Goal: Information Seeking & Learning: Learn about a topic

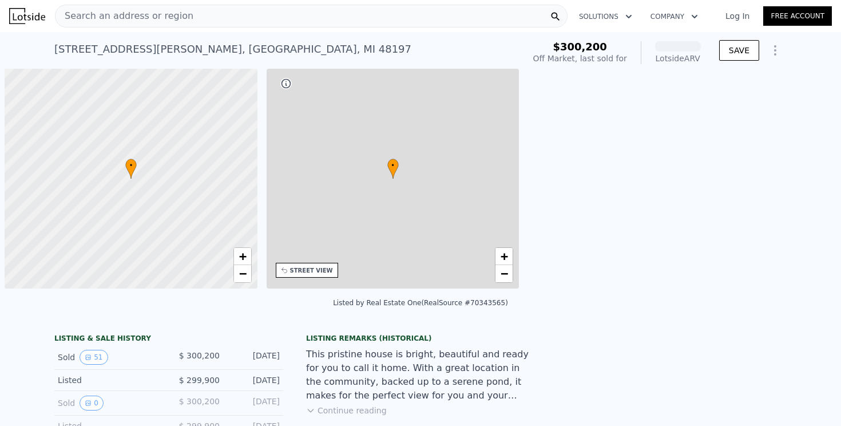
scroll to position [0, 5]
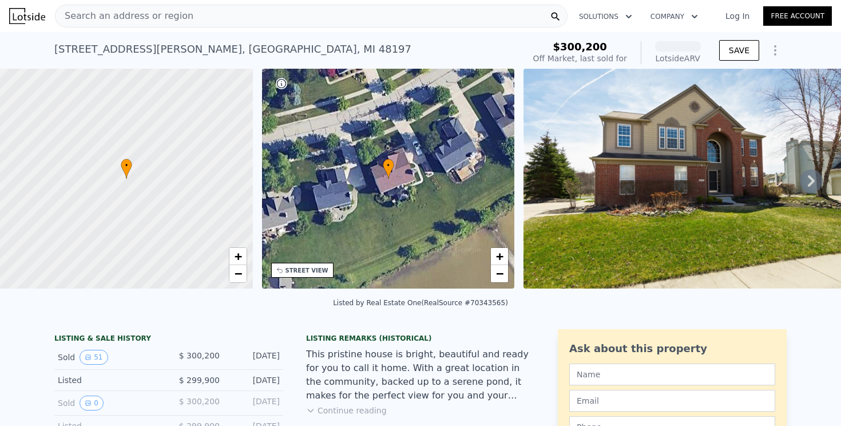
click at [444, 208] on div "• + −" at bounding box center [388, 179] width 253 height 220
click at [662, 195] on img at bounding box center [689, 179] width 330 height 220
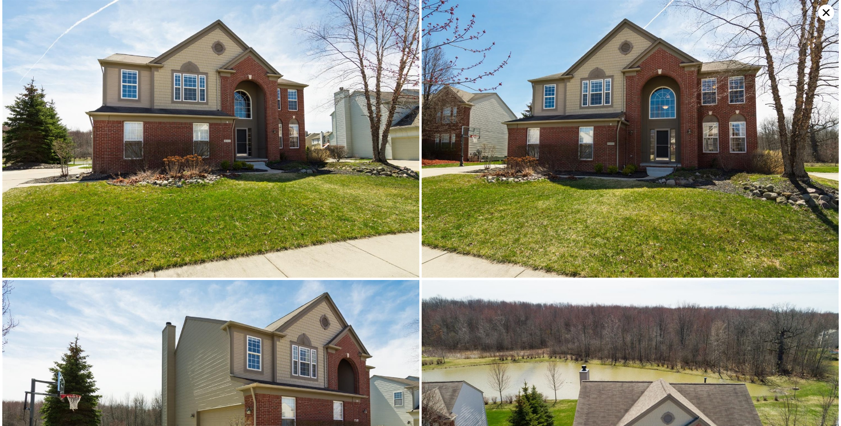
click at [131, 131] on img at bounding box center [210, 139] width 417 height 278
click at [175, 138] on img at bounding box center [210, 139] width 417 height 278
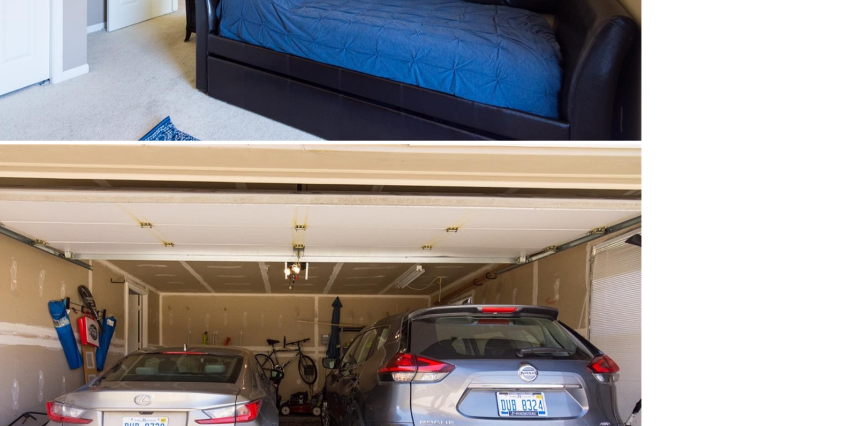
scroll to position [7281, 0]
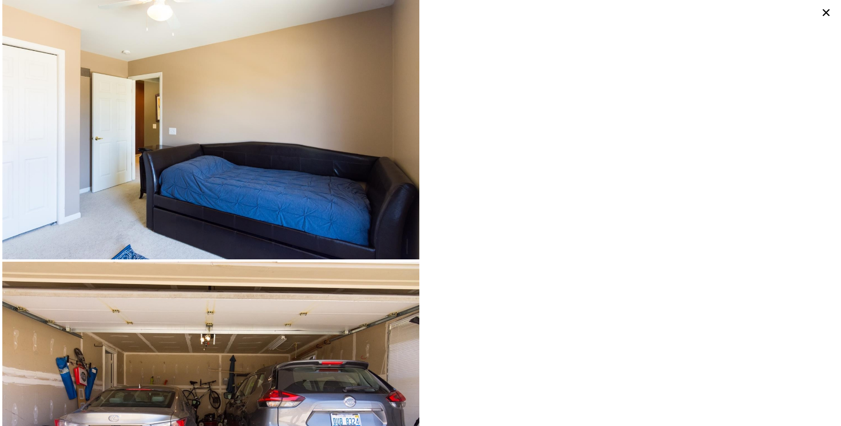
click at [199, 181] on img at bounding box center [210, 121] width 417 height 278
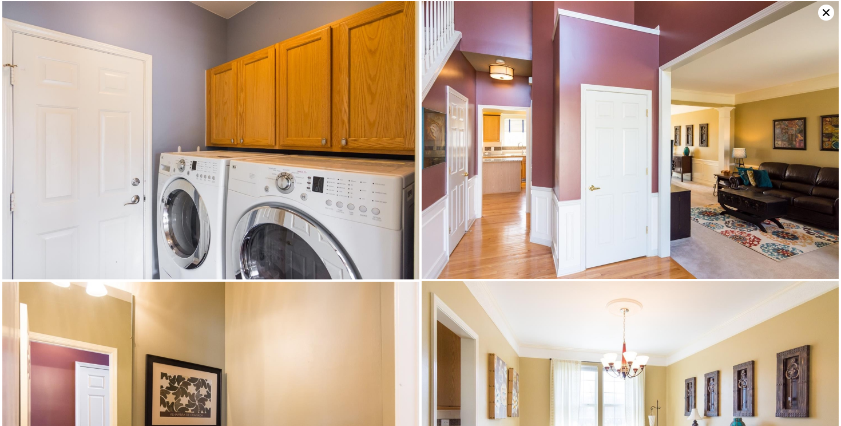
scroll to position [3079, 0]
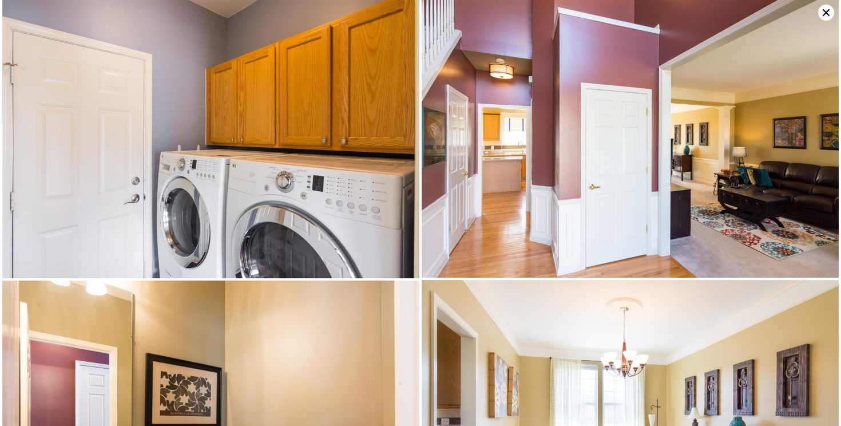
click at [827, 10] on icon at bounding box center [827, 13] width 16 height 16
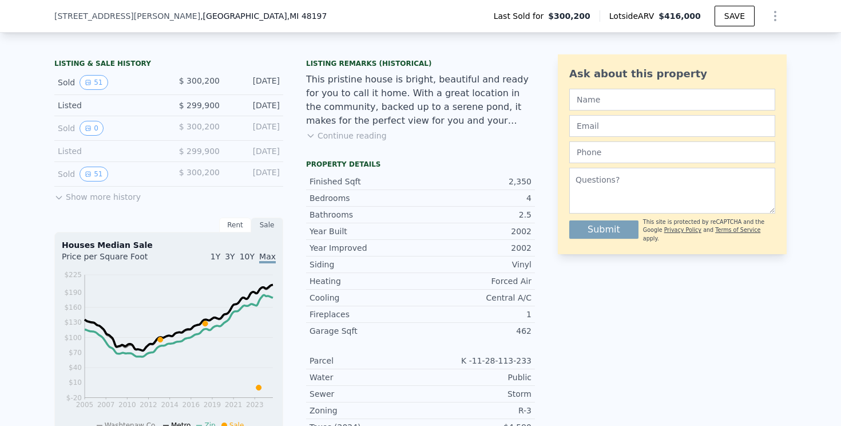
scroll to position [0, 0]
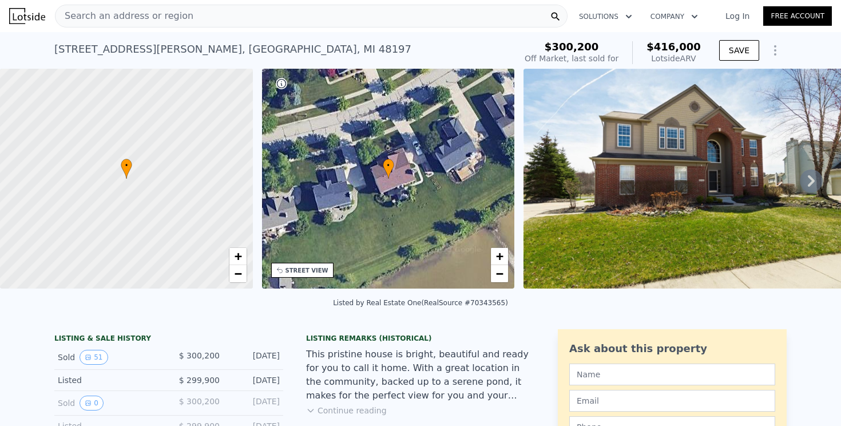
click at [150, 26] on div "Search an address or region" at bounding box center [125, 16] width 138 height 22
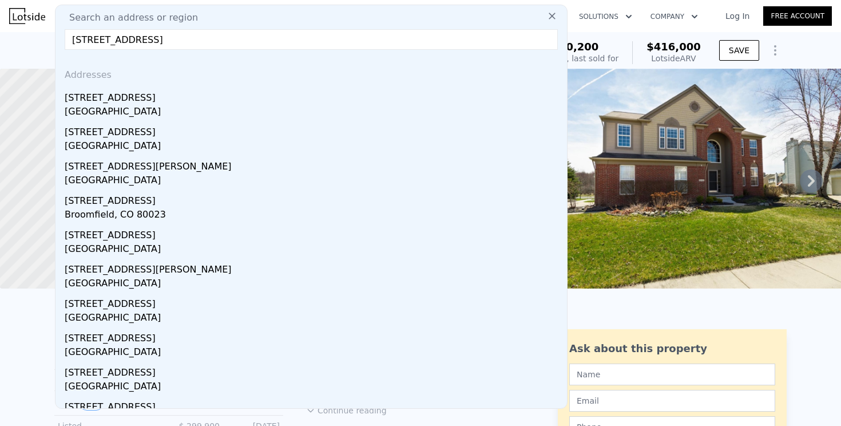
type input "[STREET_ADDRESS]"
click at [212, 90] on div "[STREET_ADDRESS]" at bounding box center [314, 95] width 498 height 18
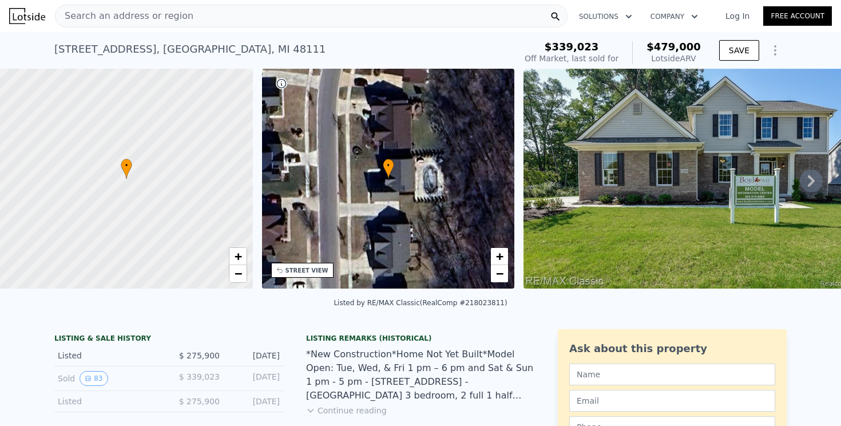
click at [693, 168] on img at bounding box center [689, 179] width 330 height 220
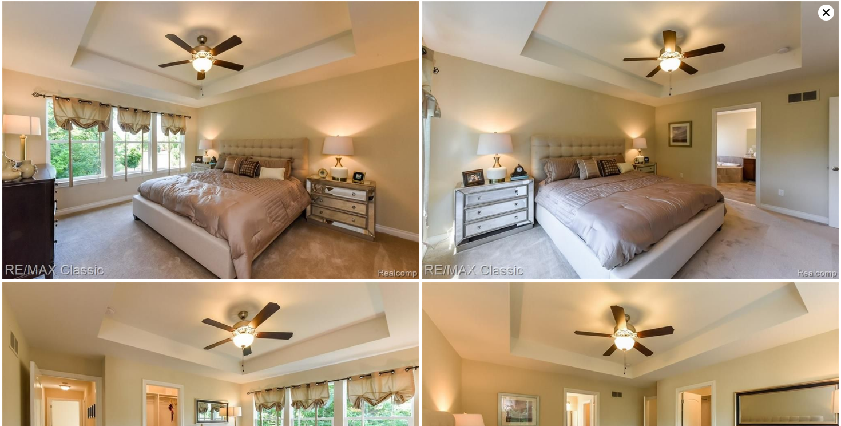
scroll to position [4651, 0]
type input "2"
type input "4"
type input "3"
type input "2096"
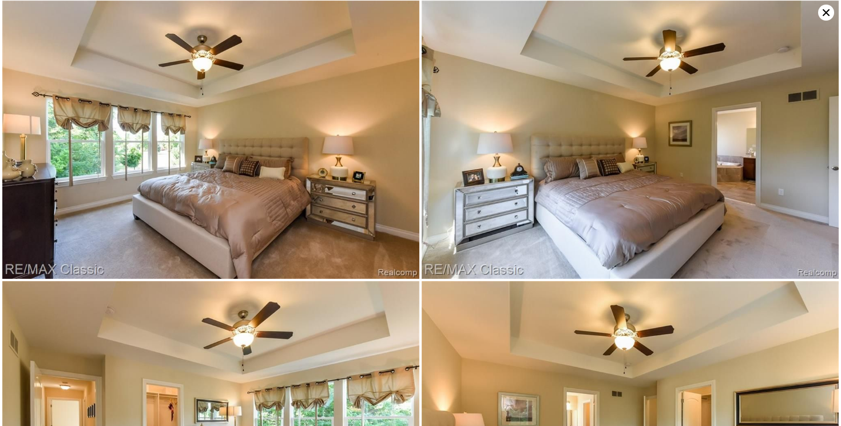
type input "2693"
type input "0"
type input "$ 416,000"
type input "$ 71,241"
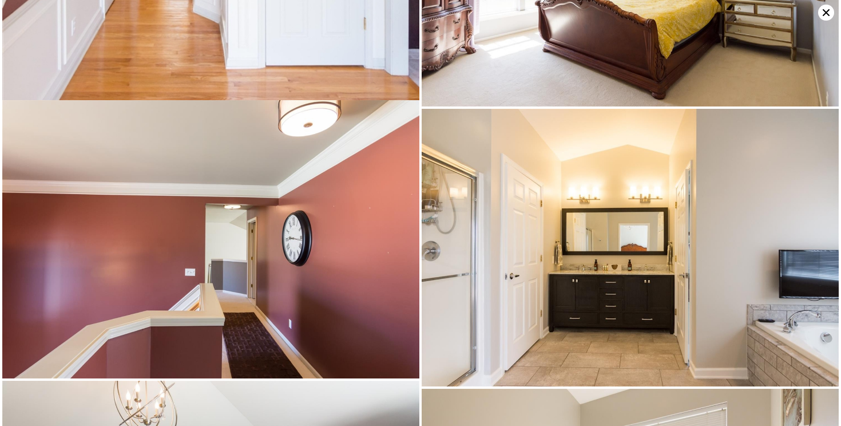
scroll to position [4751, 0]
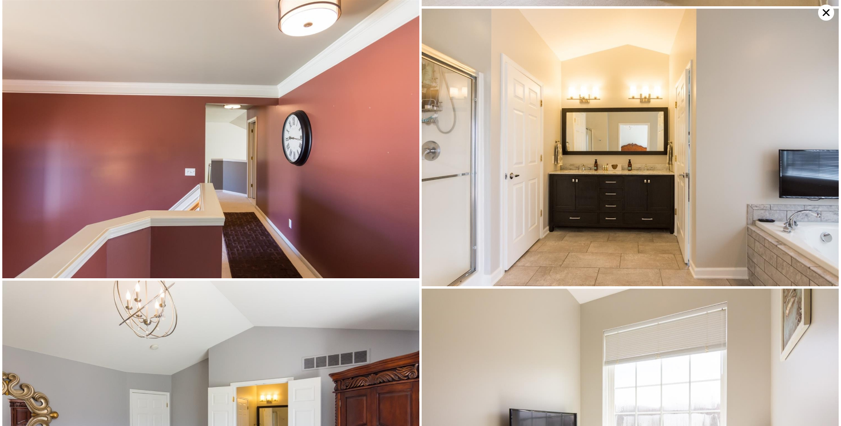
type input "3"
type input "5"
type input "3.5"
type input "1800"
type input "3202"
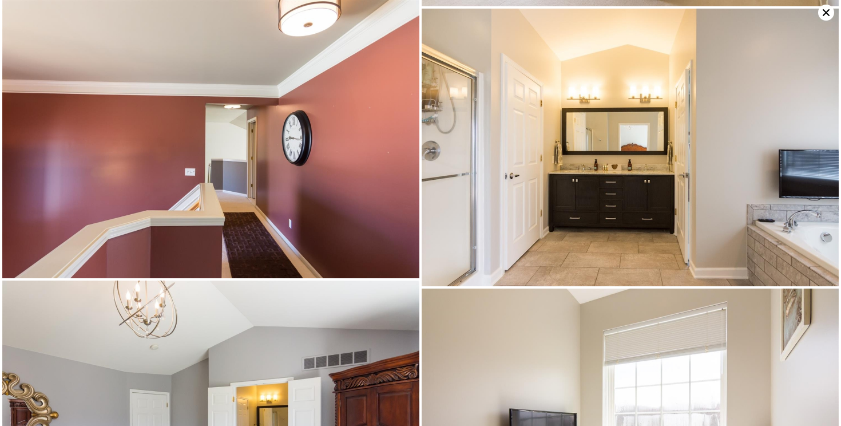
type input "7405.200000000001"
type input "16988.4"
type input "$ 479,000"
type input "$ 89,626"
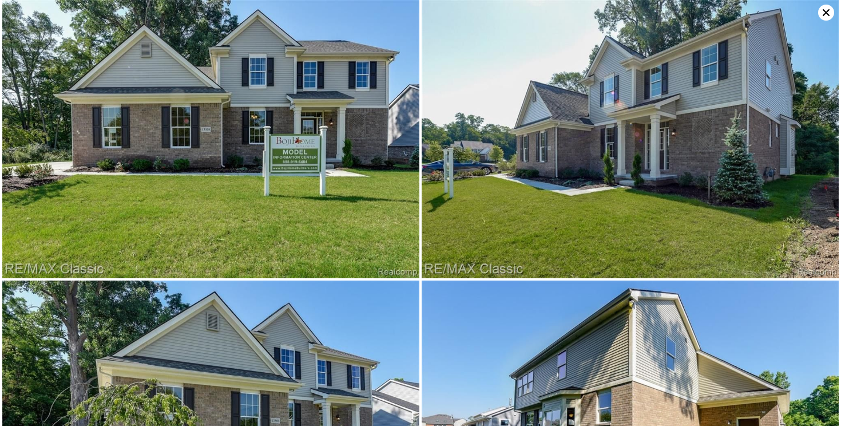
click at [829, 12] on icon at bounding box center [827, 13] width 16 height 16
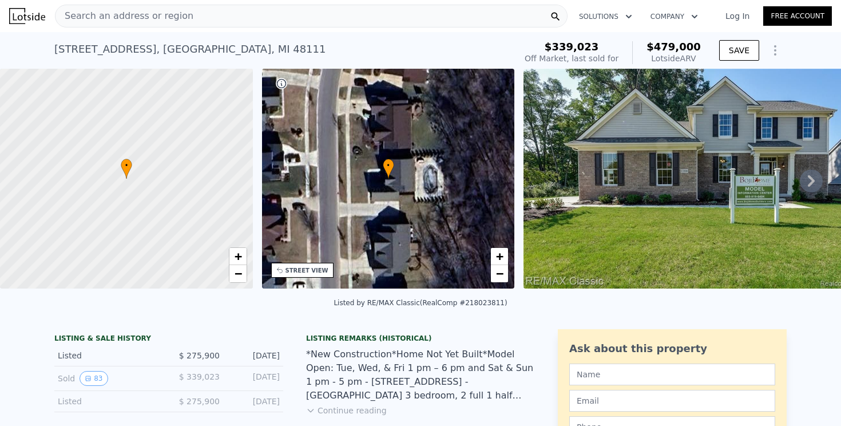
click at [230, 13] on div "Search an address or region" at bounding box center [311, 16] width 513 height 23
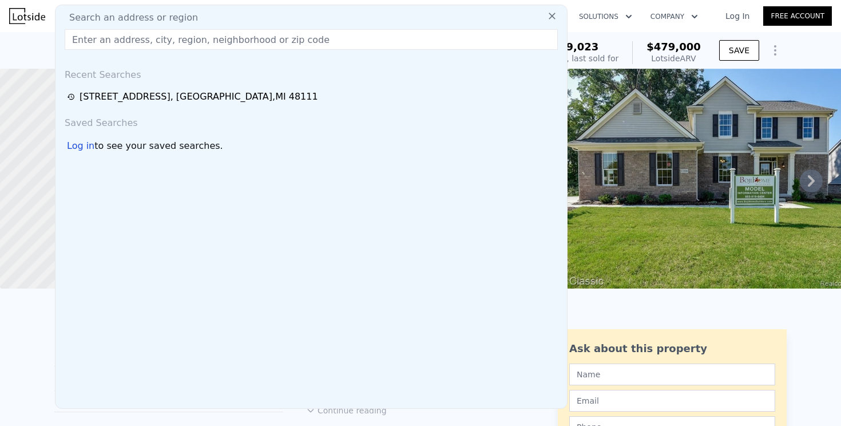
type input "[URL][DOMAIN_NAME][DOMAIN_NAME]"
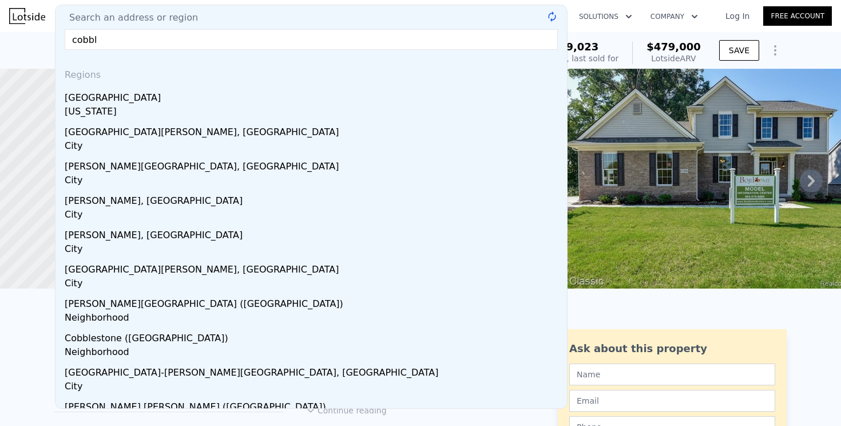
type input "cobble"
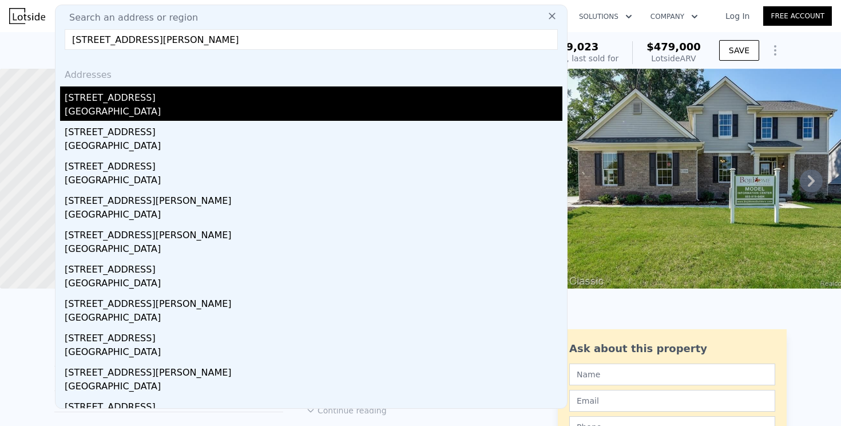
type input "[STREET_ADDRESS][PERSON_NAME]"
click at [222, 96] on div "[STREET_ADDRESS]" at bounding box center [314, 95] width 498 height 18
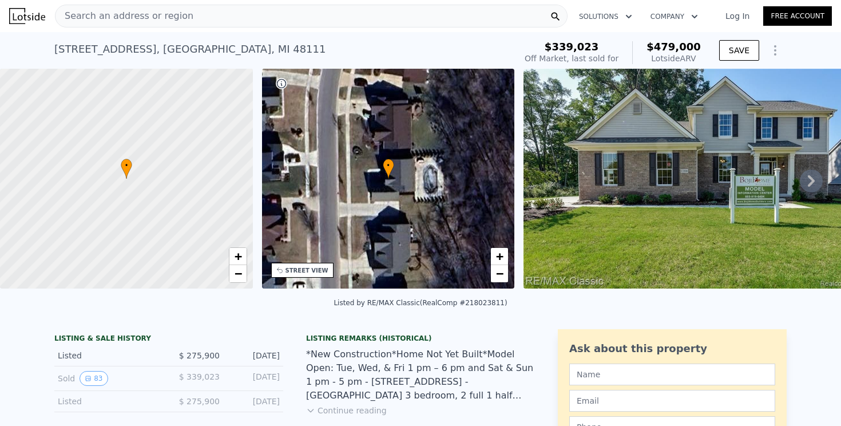
click at [145, 9] on span "Search an address or region" at bounding box center [125, 16] width 138 height 14
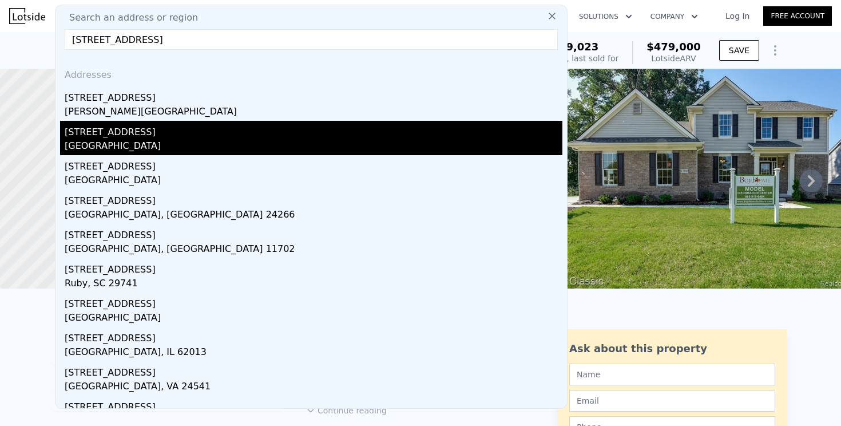
scroll to position [22, 0]
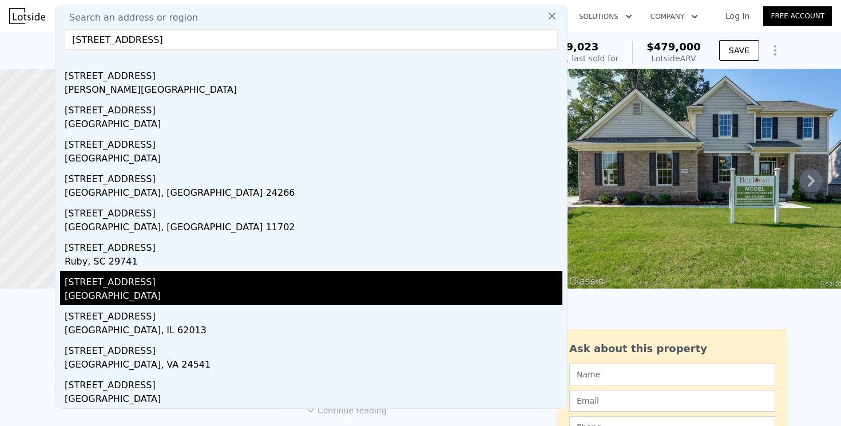
type input "[STREET_ADDRESS]"
click at [170, 286] on div "[STREET_ADDRESS]" at bounding box center [314, 280] width 498 height 18
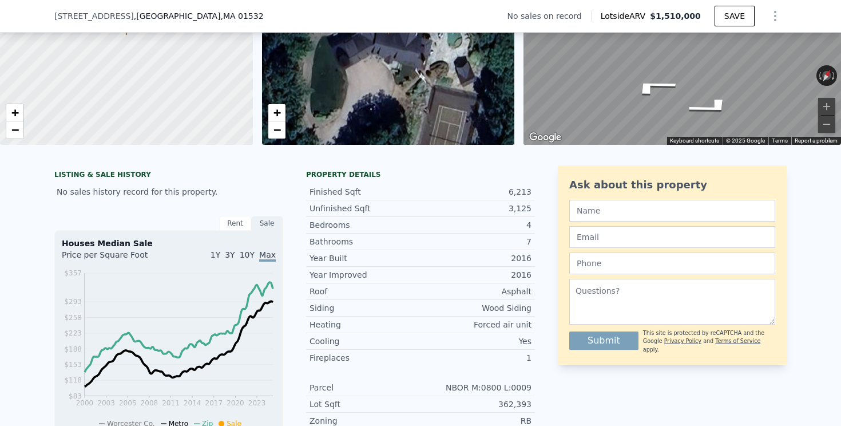
scroll to position [176, 0]
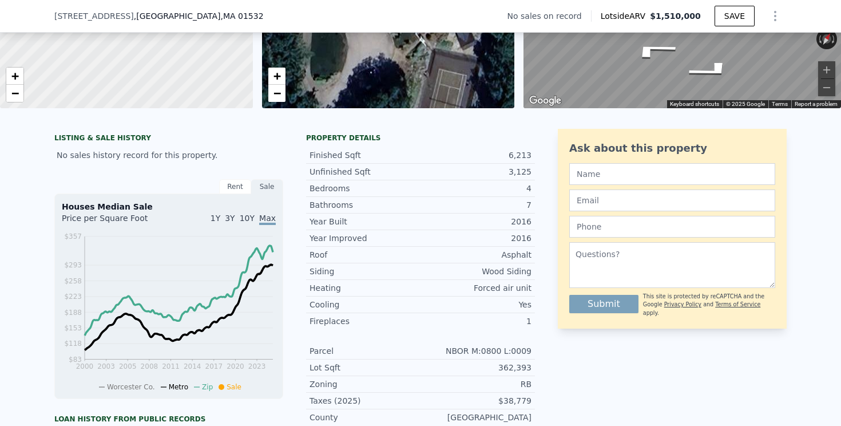
click at [238, 185] on div "Rent" at bounding box center [235, 186] width 32 height 15
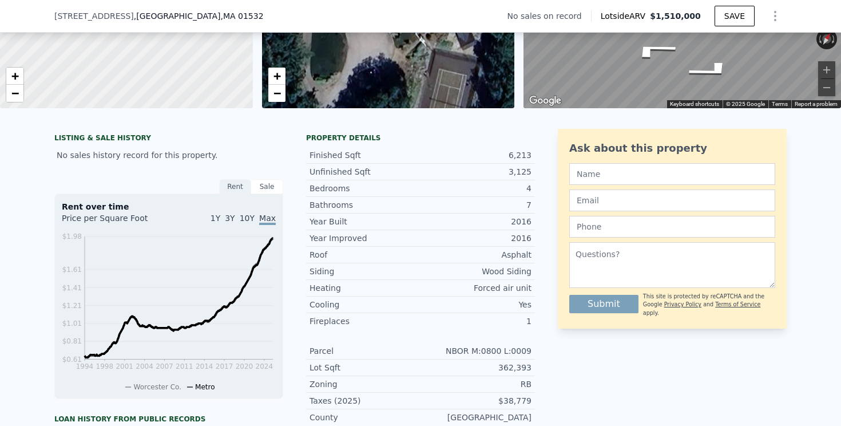
click at [262, 185] on div "Sale" at bounding box center [267, 186] width 32 height 15
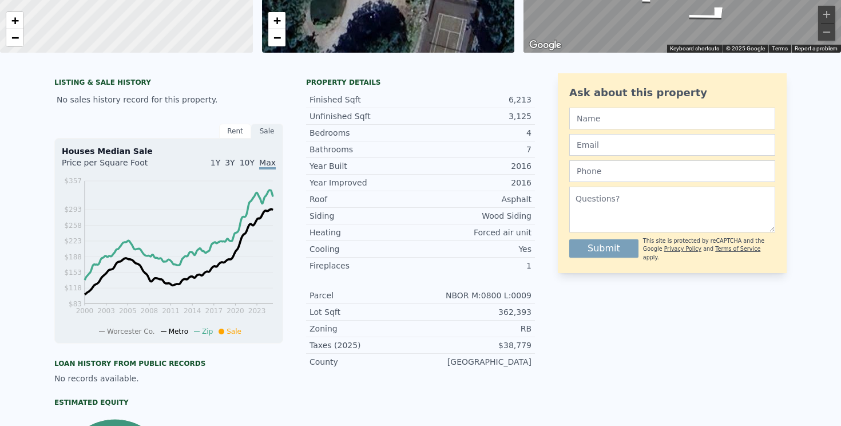
scroll to position [0, 0]
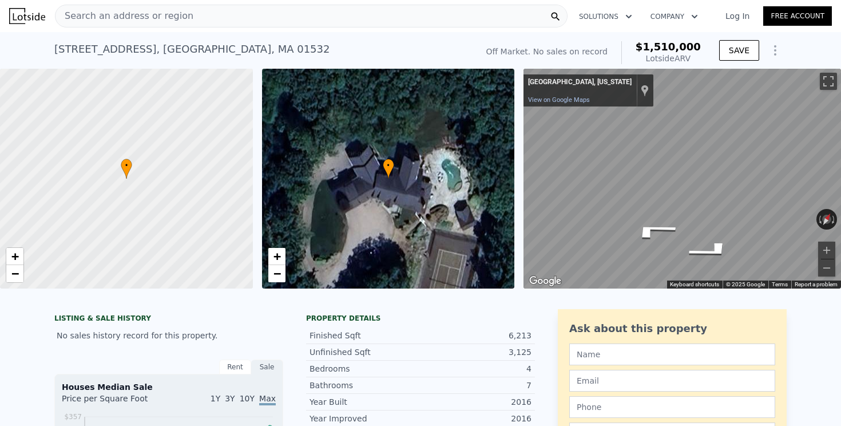
click at [392, 199] on div "• + − • + − ← Move left → Move right ↑ Move up ↓ Move down + Zoom in - Zoom out…" at bounding box center [420, 179] width 841 height 220
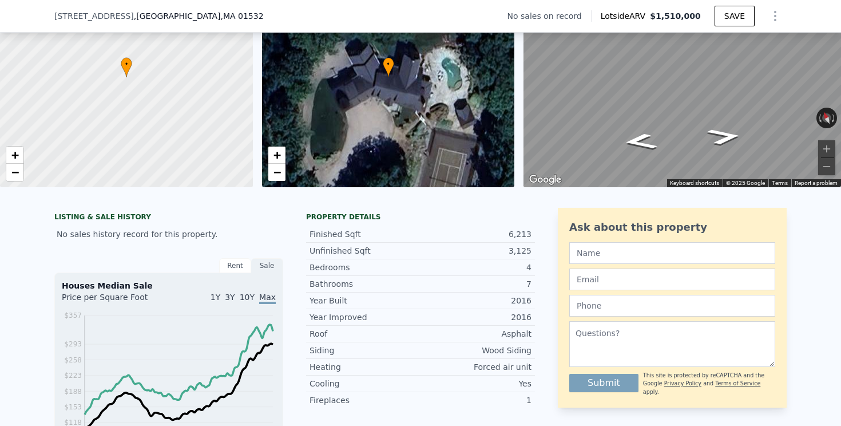
scroll to position [98, 0]
drag, startPoint x: 517, startPoint y: 279, endPoint x: 472, endPoint y: 309, distance: 53.8
click at [476, 303] on div "Finished Sqft 6,213 Unfinished Sqft 3,125 Bedrooms 4 Bathrooms 7 Year Built 2016" at bounding box center [420, 267] width 229 height 82
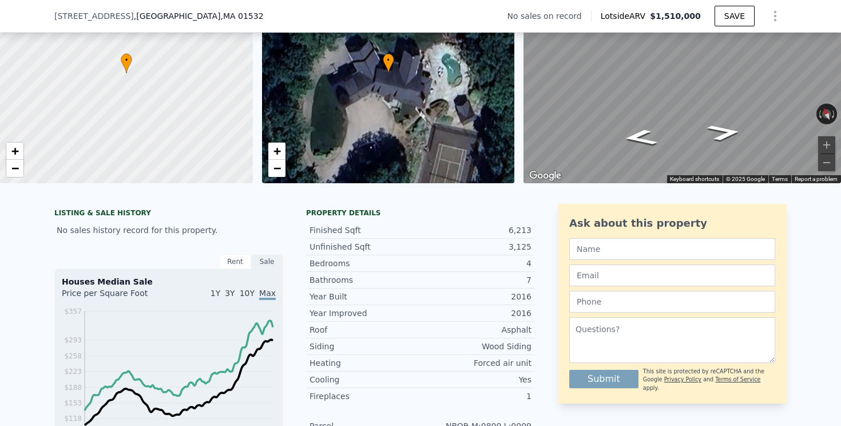
click at [472, 307] on div "2016" at bounding box center [476, 312] width 111 height 11
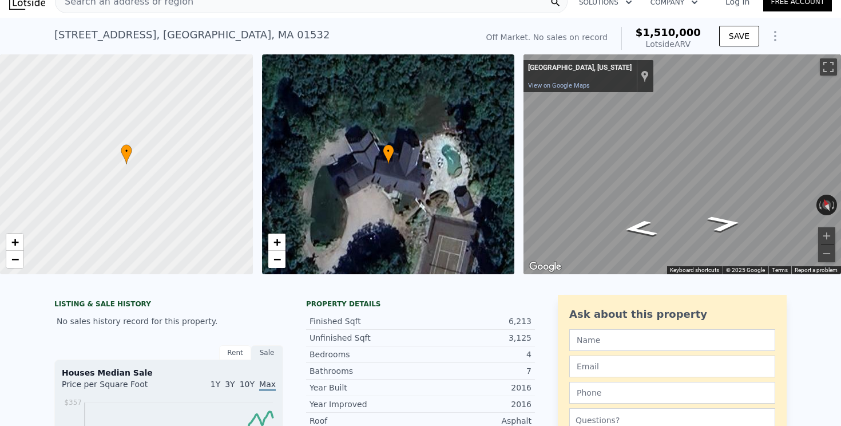
scroll to position [0, 0]
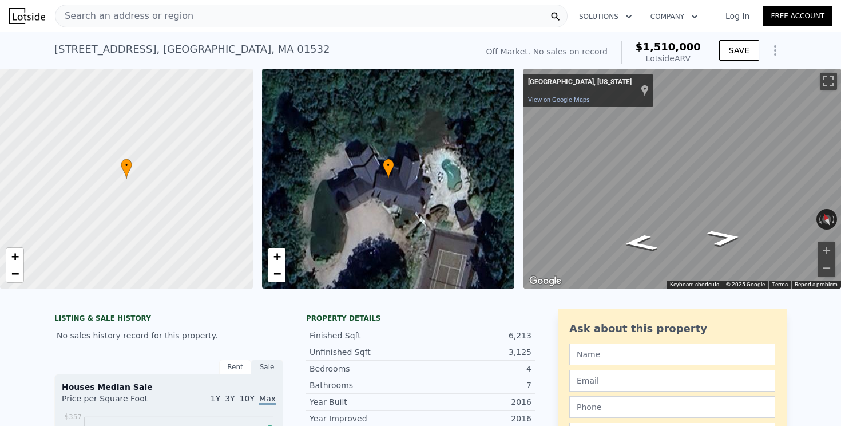
click at [167, 18] on span "Search an address or region" at bounding box center [125, 16] width 138 height 14
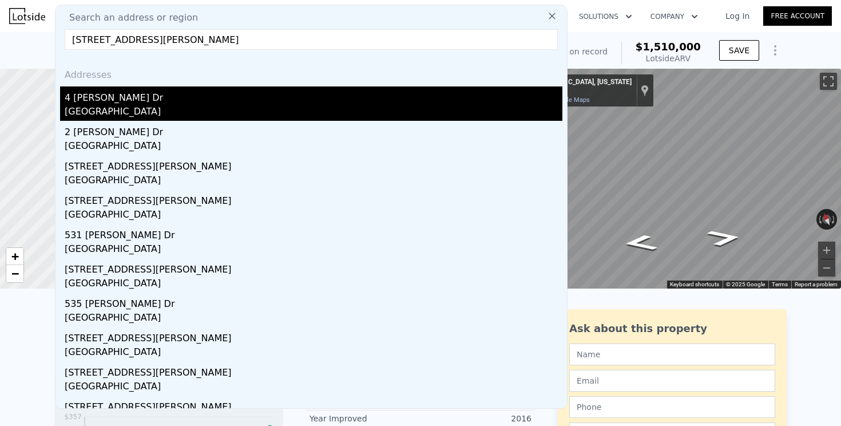
type input "[STREET_ADDRESS][PERSON_NAME]"
click at [184, 92] on div "4 [PERSON_NAME] Dr" at bounding box center [314, 95] width 498 height 18
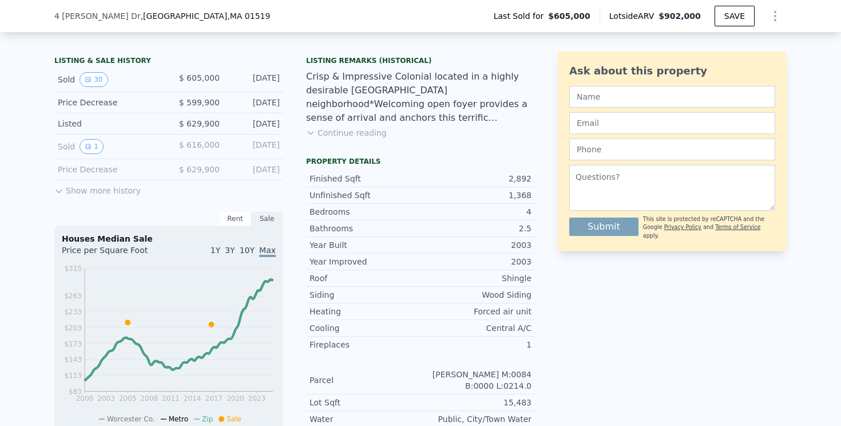
scroll to position [277, 0]
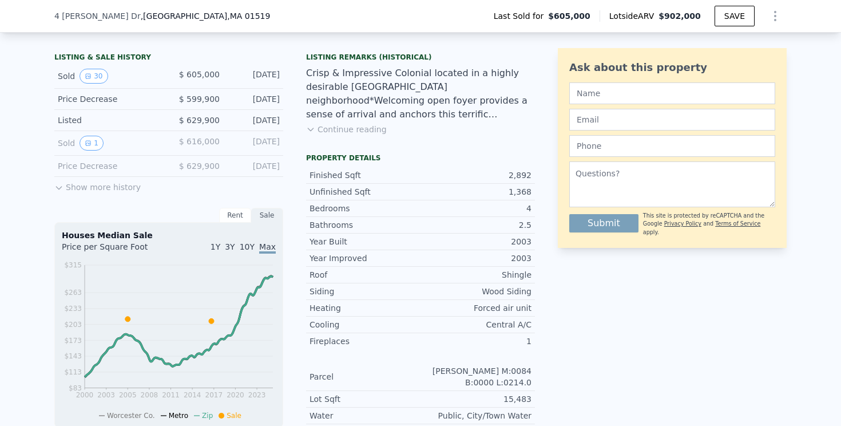
click at [133, 193] on div "LISTING & SALE HISTORY Sold 30 $ 605,000 [DATE] Price Decrease $ 599,900 [DATE]…" at bounding box center [168, 346] width 229 height 597
click at [134, 189] on button "Show more history" at bounding box center [97, 185] width 86 height 16
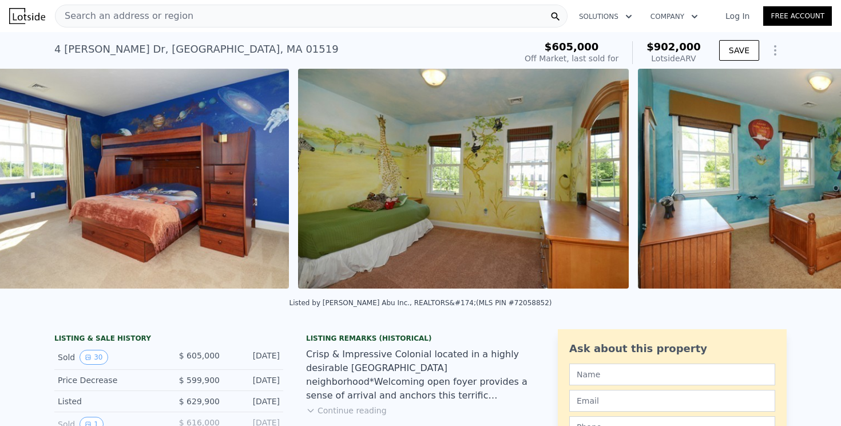
scroll to position [0, 5857]
